Goal: Book appointment/travel/reservation

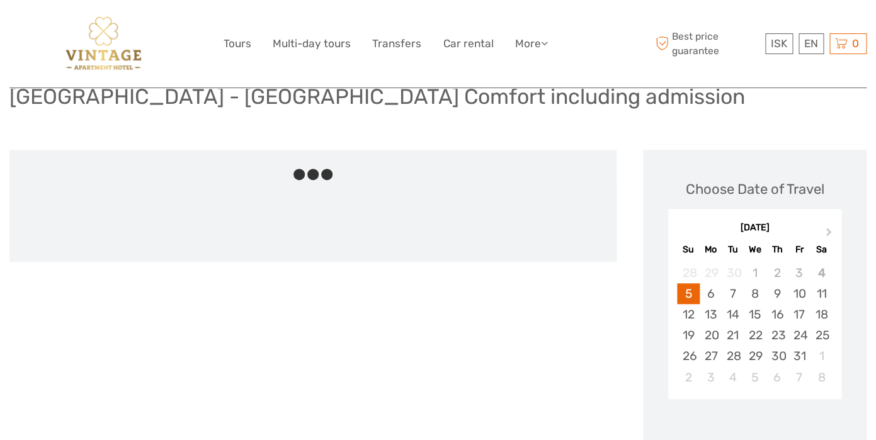
scroll to position [152, 0]
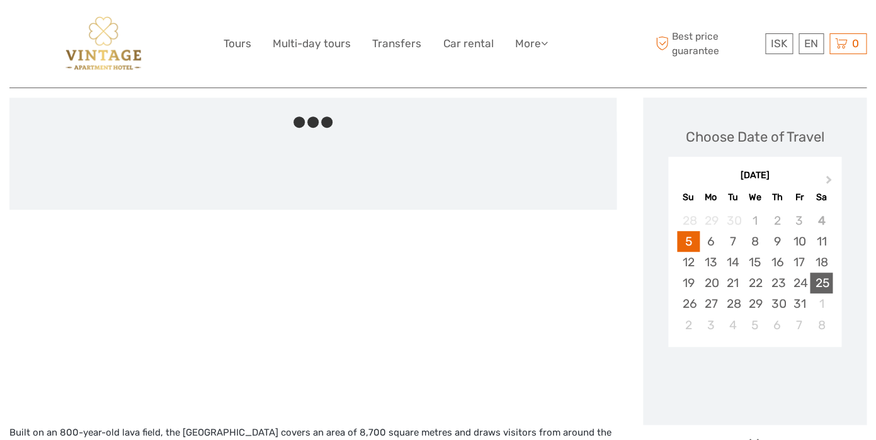
click at [825, 285] on div "25" at bounding box center [821, 283] width 22 height 21
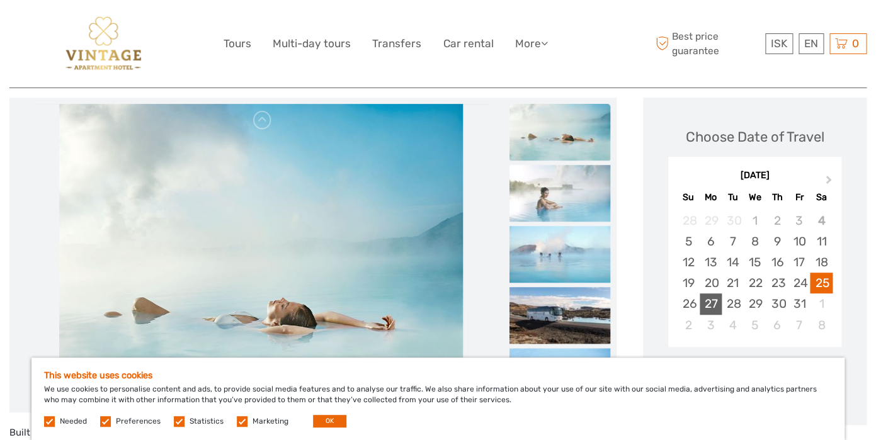
click at [712, 305] on div "27" at bounding box center [711, 304] width 22 height 21
click at [335, 424] on button "OK" at bounding box center [329, 421] width 33 height 13
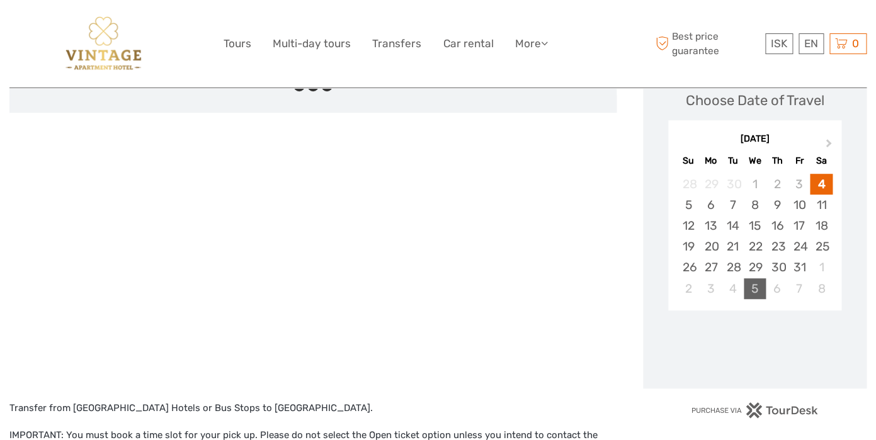
scroll to position [214, 0]
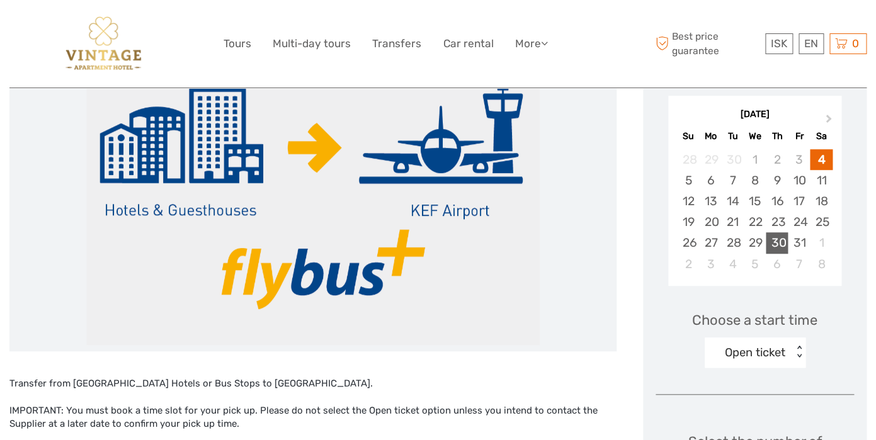
click at [781, 240] on div "30" at bounding box center [777, 242] width 22 height 21
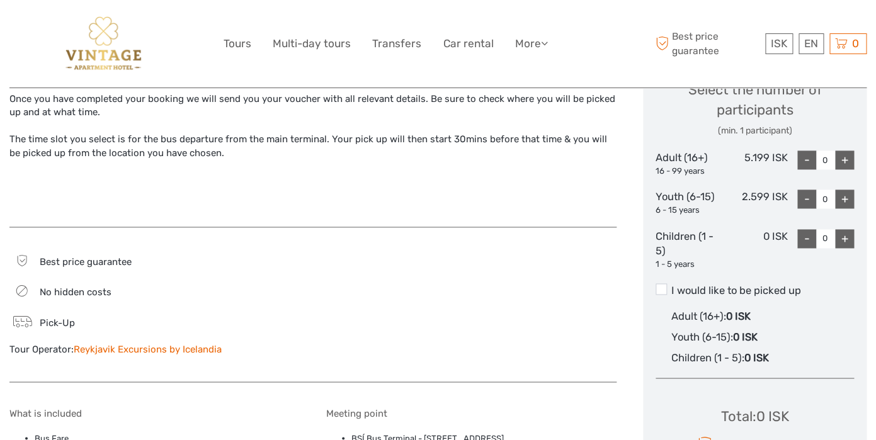
scroll to position [544, 0]
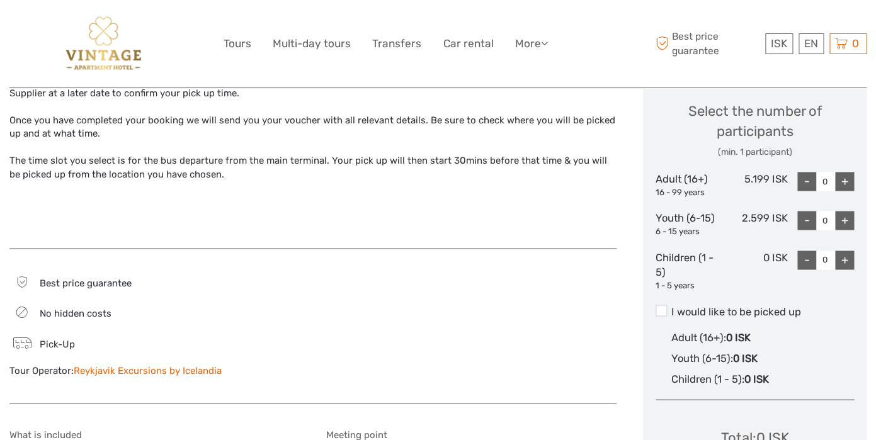
click at [847, 183] on div "+" at bounding box center [844, 181] width 19 height 19
type input "2"
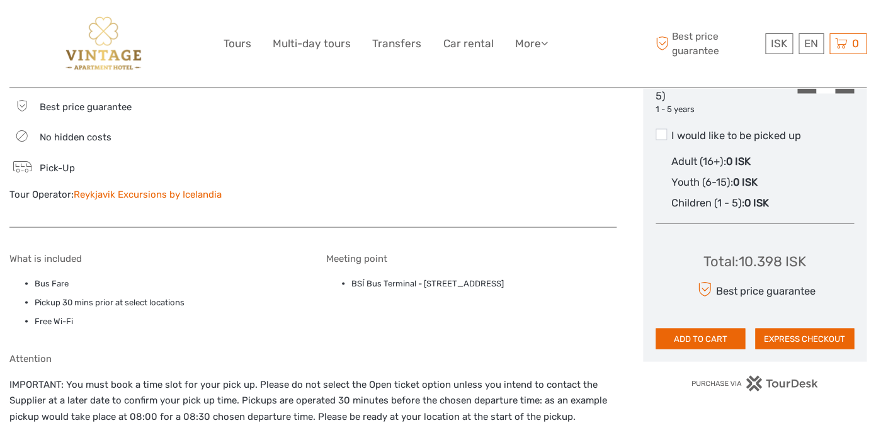
scroll to position [731, 0]
